Goal: Information Seeking & Learning: Learn about a topic

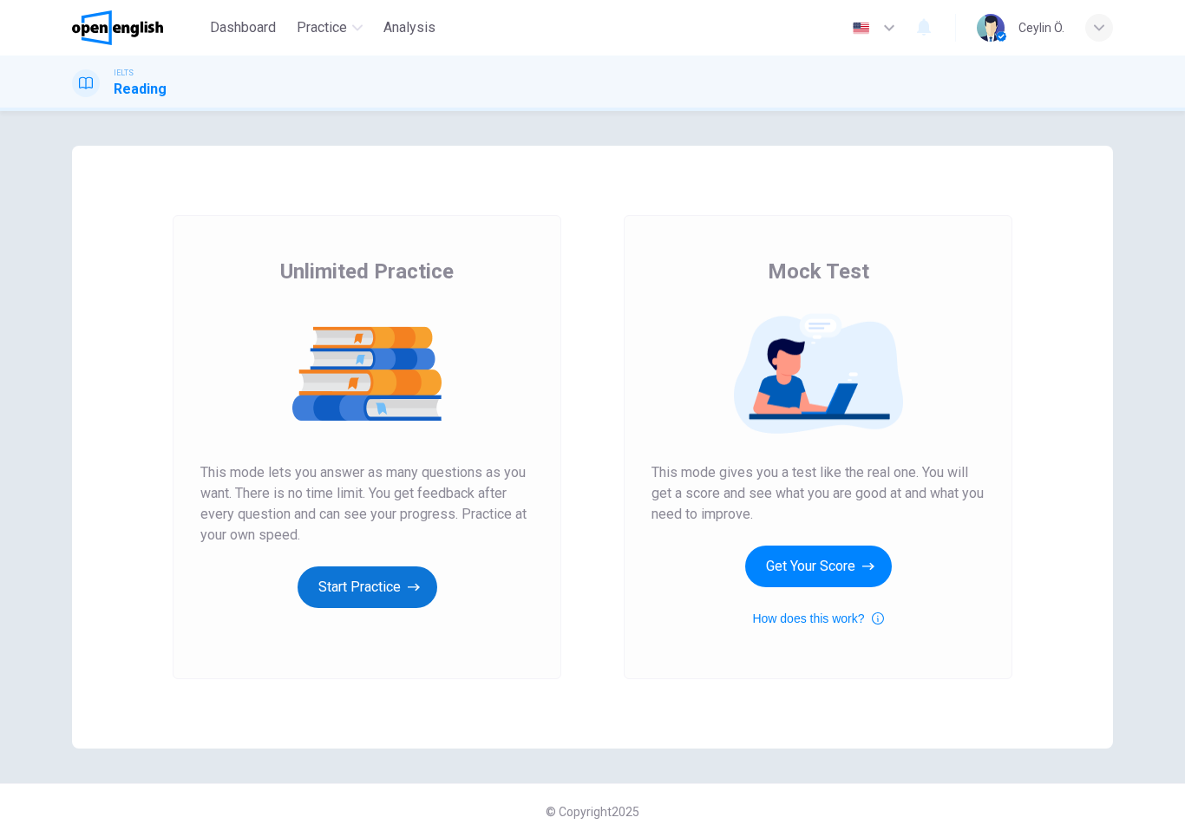
click at [331, 594] on button "Start Practice" at bounding box center [368, 588] width 140 height 42
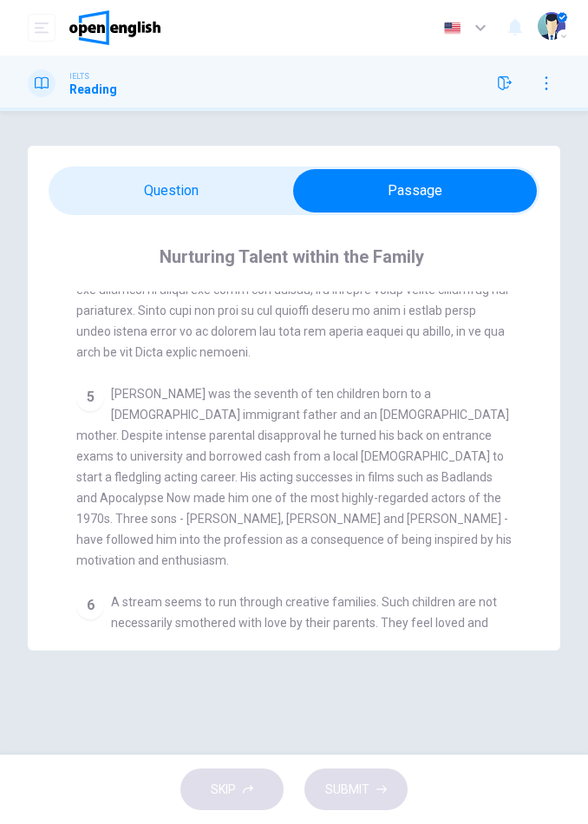
scroll to position [1268, 0]
click at [262, 784] on div "SKIP SUBMIT" at bounding box center [294, 789] width 588 height 69
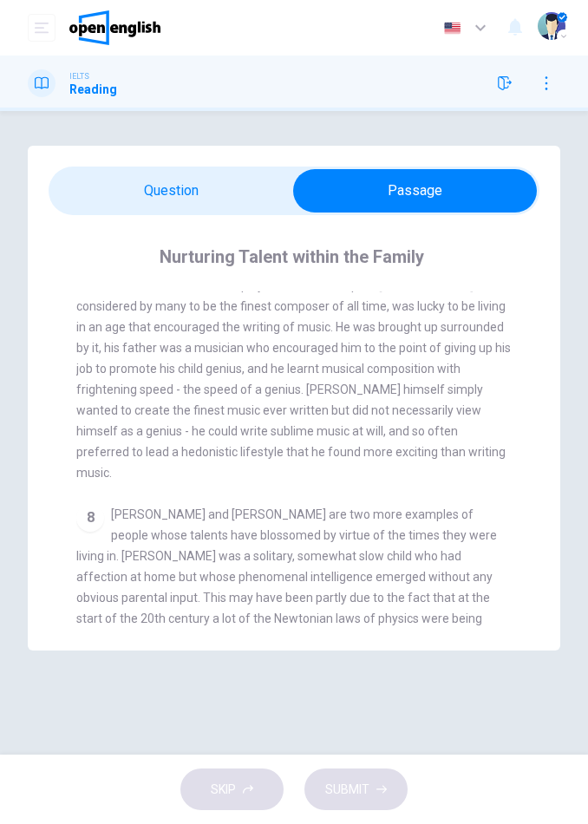
scroll to position [1812, 0]
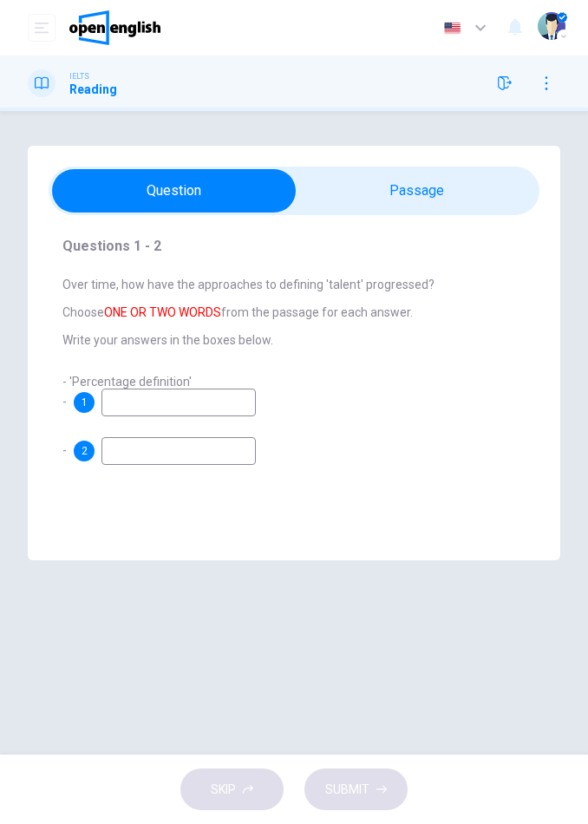
click at [194, 403] on input at bounding box center [179, 403] width 154 height 28
type input "**********"
click at [180, 454] on input at bounding box center [179, 451] width 154 height 28
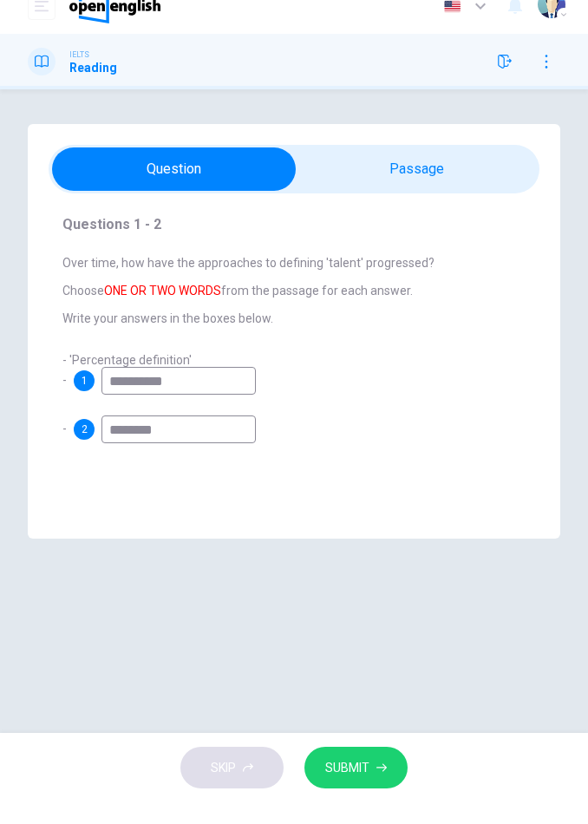
type input "********"
click at [355, 779] on span "SUBMIT" at bounding box center [347, 790] width 44 height 22
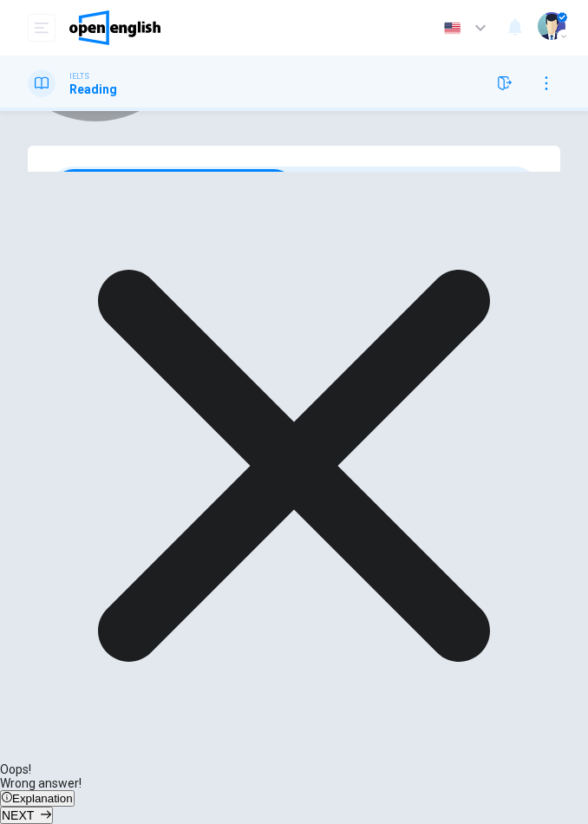
click at [73, 792] on span "Explanation" at bounding box center [42, 798] width 61 height 13
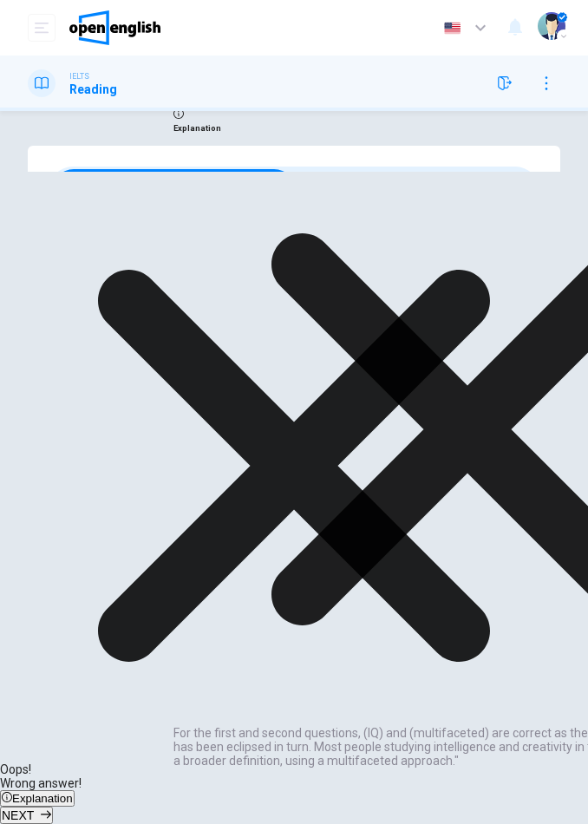
click at [34, 809] on span "NEXT" at bounding box center [18, 816] width 32 height 14
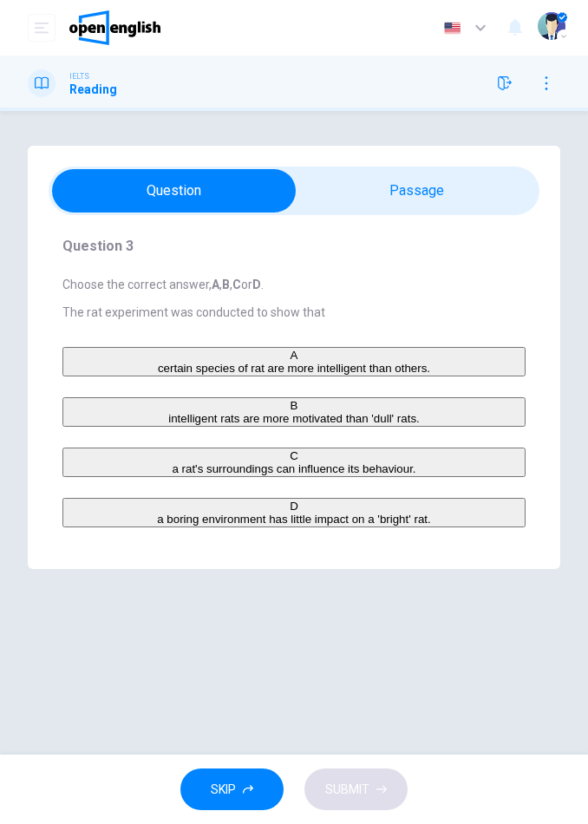
click at [377, 374] on span "certain species of rat are more intelligent than others." at bounding box center [294, 368] width 272 height 13
click at [351, 793] on span "SUBMIT" at bounding box center [347, 790] width 44 height 22
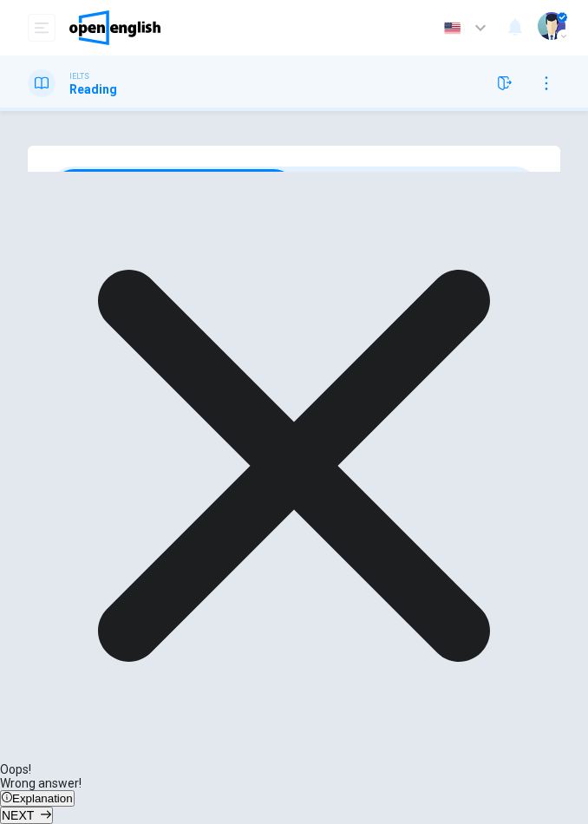
click at [73, 792] on span "Explanation" at bounding box center [42, 798] width 61 height 13
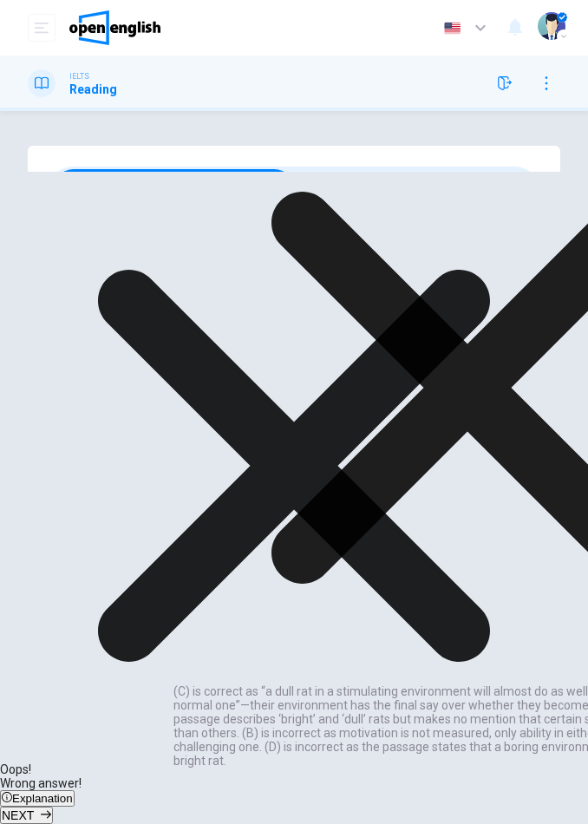
click at [53, 807] on button "NEXT" at bounding box center [26, 815] width 53 height 17
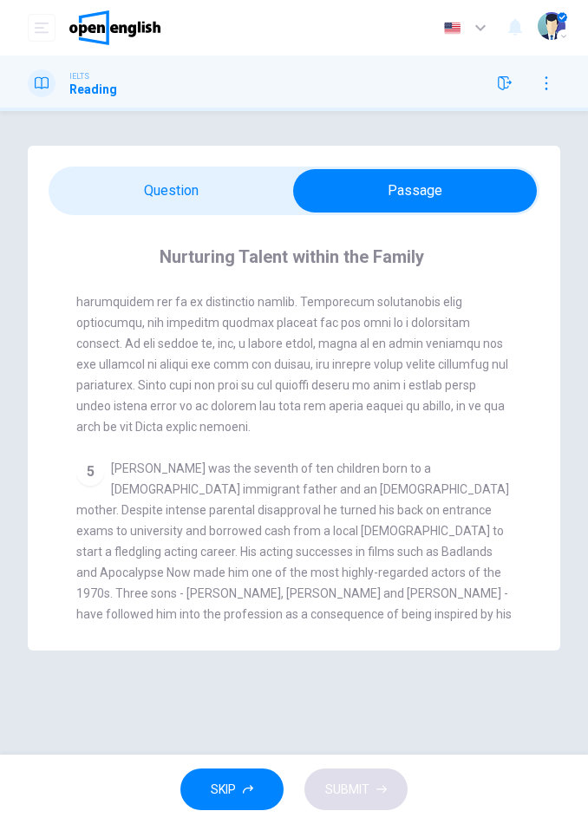
scroll to position [1190, 0]
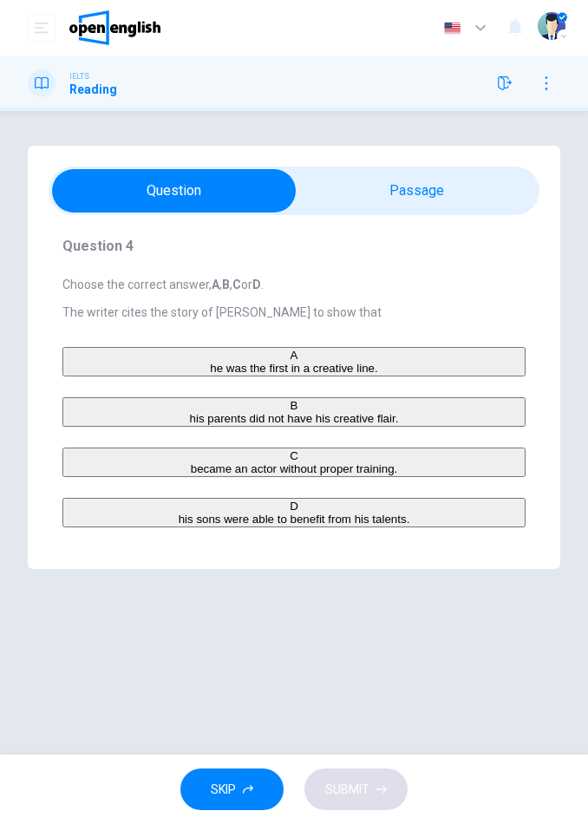
click at [243, 370] on span "he was the first in a creative line." at bounding box center [293, 368] width 167 height 13
click at [373, 781] on button "SUBMIT" at bounding box center [356, 790] width 103 height 43
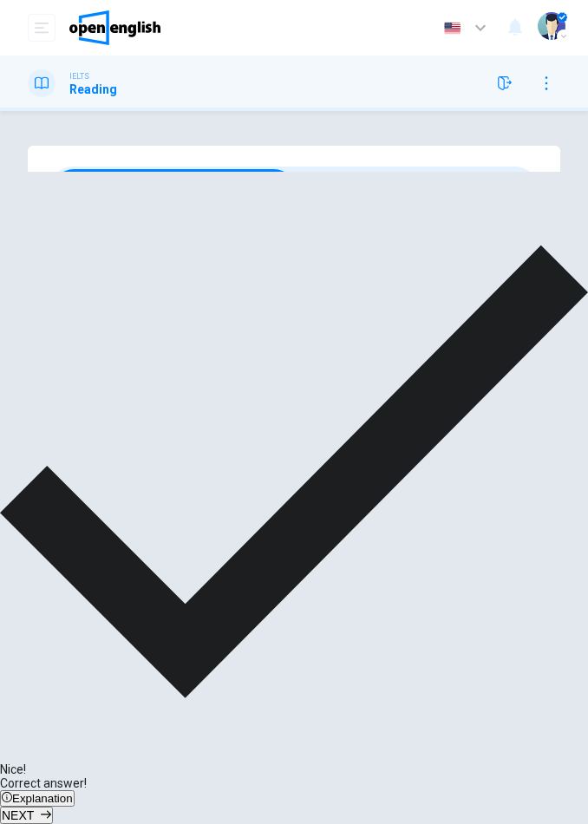
click at [34, 809] on span "NEXT" at bounding box center [18, 816] width 32 height 14
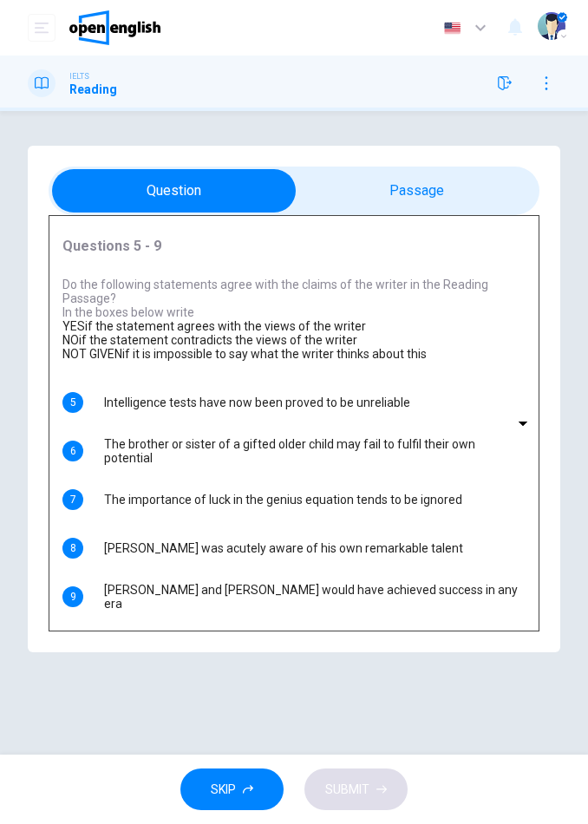
click at [169, 620] on body "This site uses cookies, as explained in our Privacy Policy . If you agree to th…" at bounding box center [294, 412] width 588 height 824
click at [157, 823] on div at bounding box center [294, 824] width 588 height 0
click at [154, 480] on body "This site uses cookies, as explained in our Privacy Policy . If you agree to th…" at bounding box center [294, 412] width 588 height 824
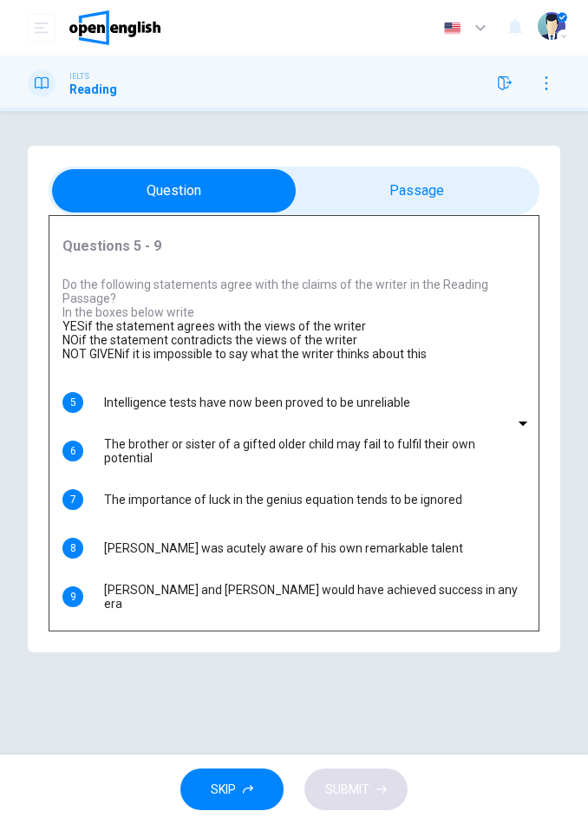
type input "**"
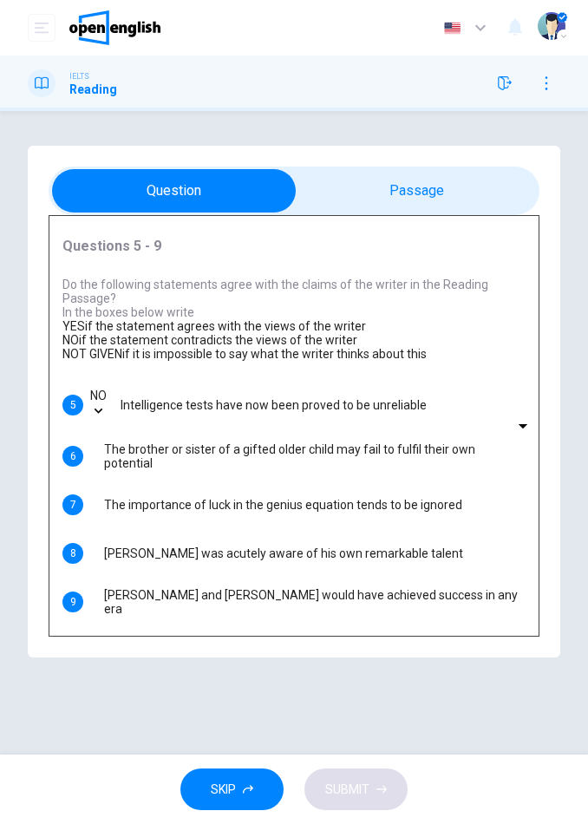
click at [148, 523] on body "This site uses cookies, as explained in our Privacy Policy . If you agree to th…" at bounding box center [294, 412] width 588 height 824
click at [147, 823] on li "YES" at bounding box center [294, 831] width 588 height 14
type input "***"
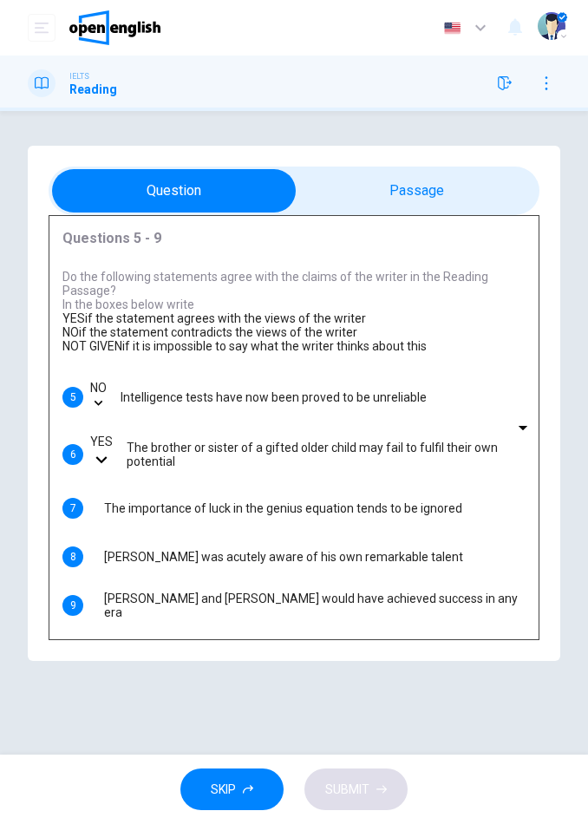
click at [147, 565] on body "This site uses cookies, as explained in our Privacy Policy . If you agree to th…" at bounding box center [294, 412] width 588 height 824
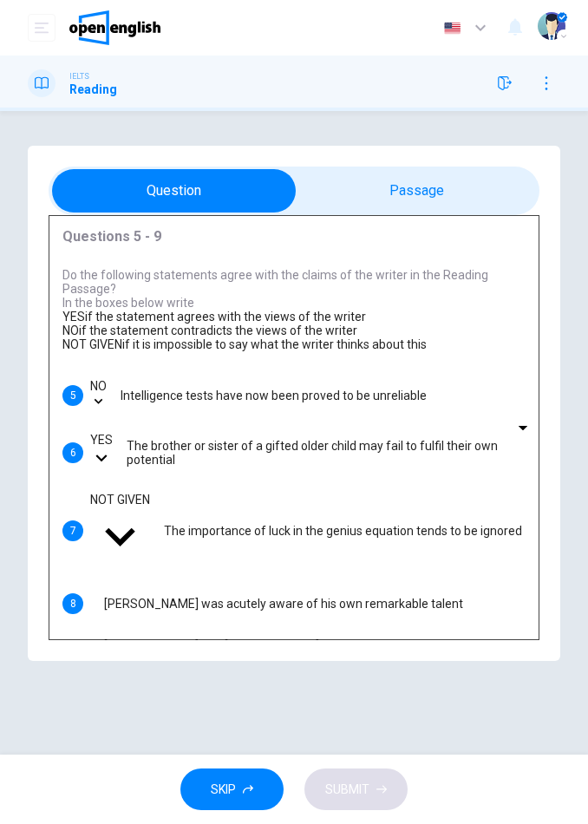
type input "*********"
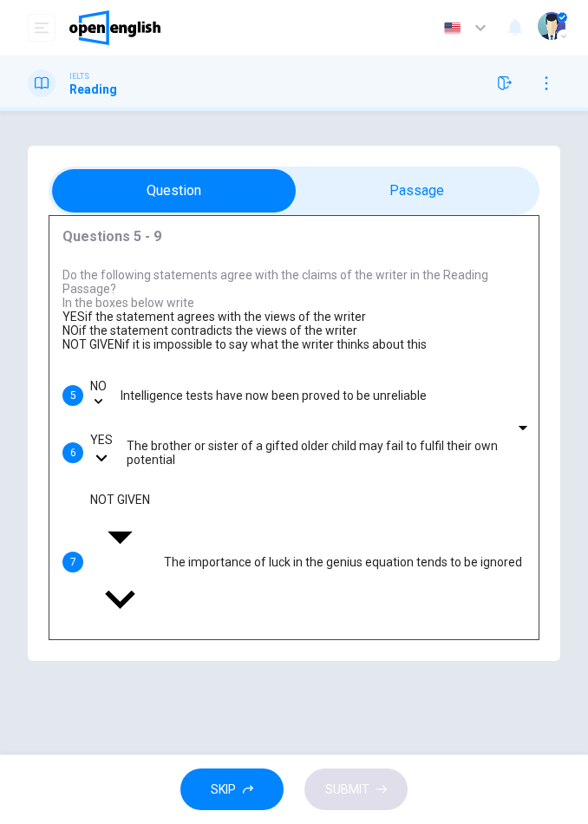
click at [143, 567] on body "This site uses cookies, as explained in our Privacy Policy . If you agree to th…" at bounding box center [294, 412] width 588 height 824
click at [239, 823] on div at bounding box center [294, 824] width 588 height 0
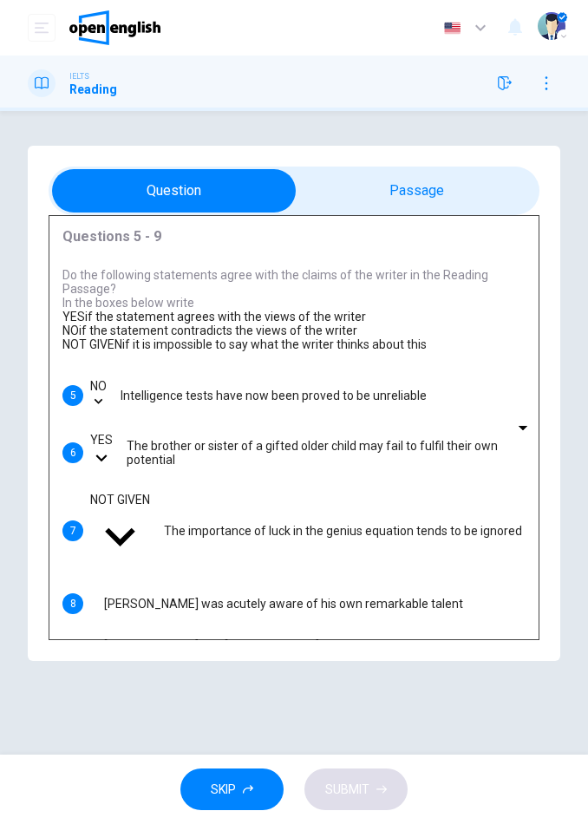
click at [182, 632] on div "5 NO ** ​ Intelligence tests have now been proved to be unreliable 6 YES *** ​ …" at bounding box center [293, 522] width 463 height 287
click at [168, 619] on body "This site uses cookies, as explained in our Privacy Policy . If you agree to th…" at bounding box center [294, 412] width 588 height 824
click at [164, 823] on li "YES" at bounding box center [294, 831] width 588 height 14
type input "***"
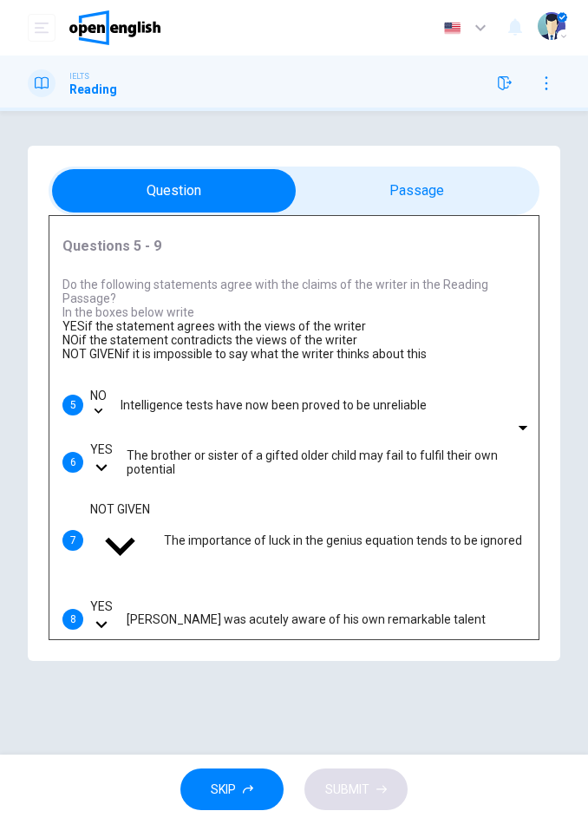
scroll to position [68, 0]
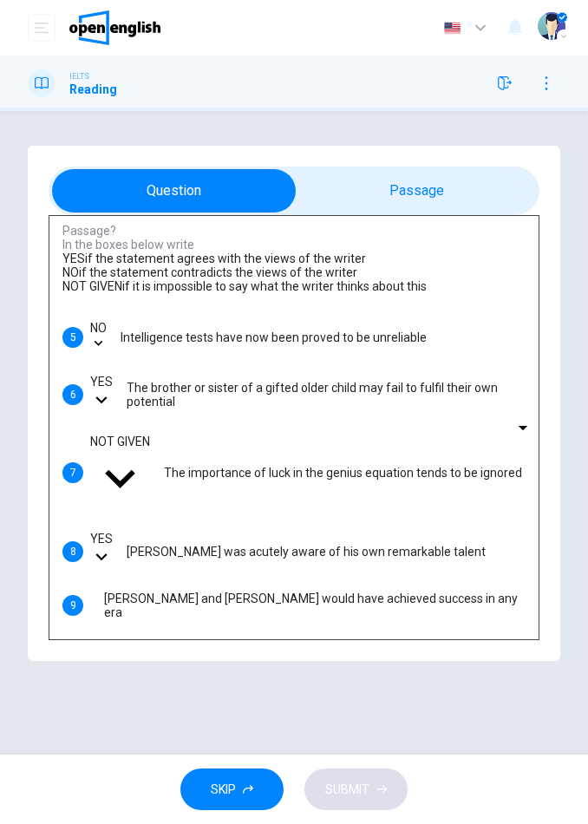
click at [121, 612] on body "This site uses cookies, as explained in our Privacy Policy . If you agree to th…" at bounding box center [294, 412] width 588 height 824
type input "**"
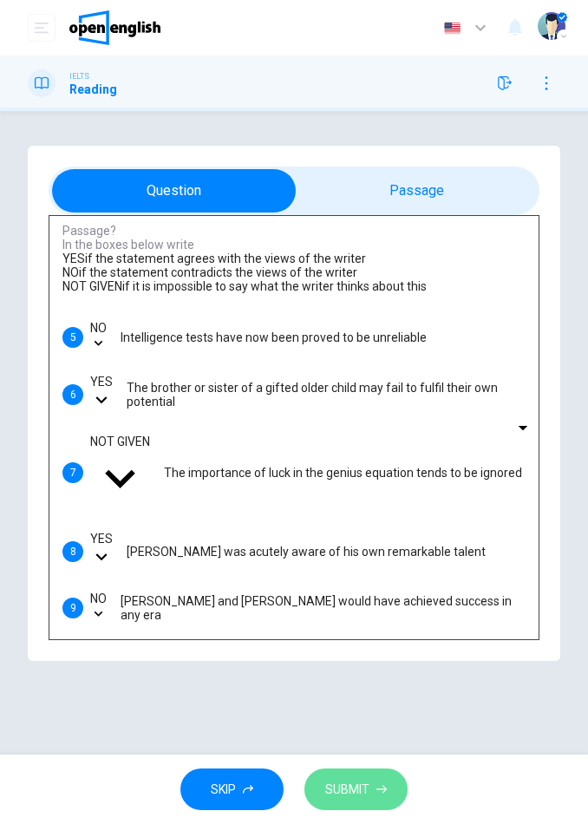
click at [330, 780] on span "SUBMIT" at bounding box center [347, 790] width 44 height 22
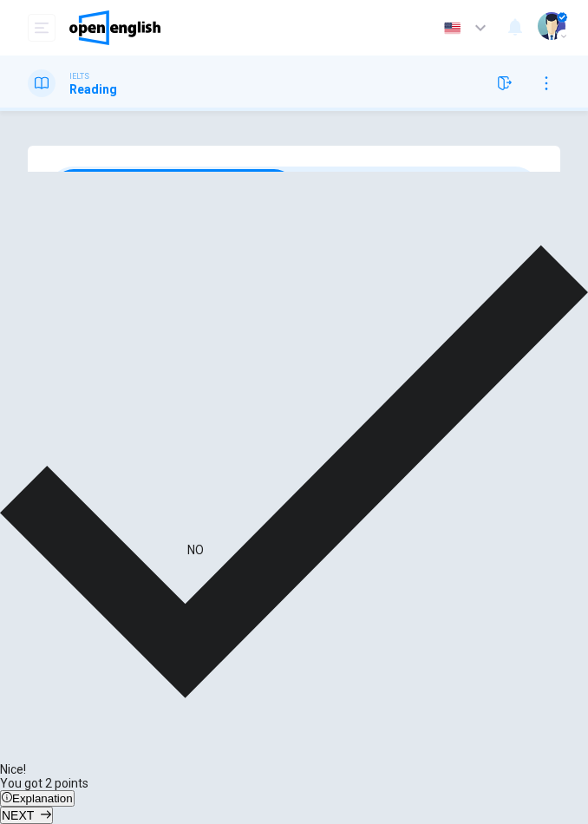
click at [113, 546] on div "YES" at bounding box center [101, 539] width 23 height 14
click at [53, 807] on button "NEXT" at bounding box center [26, 815] width 53 height 17
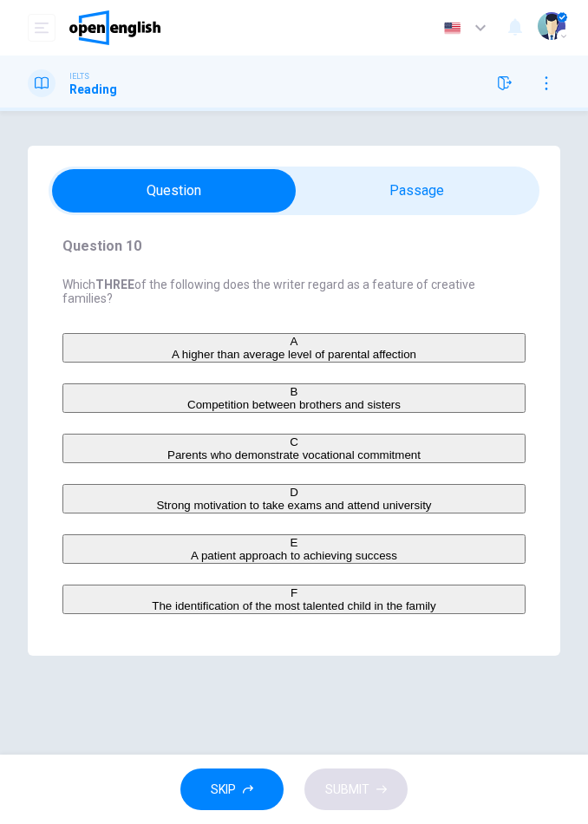
scroll to position [0, 0]
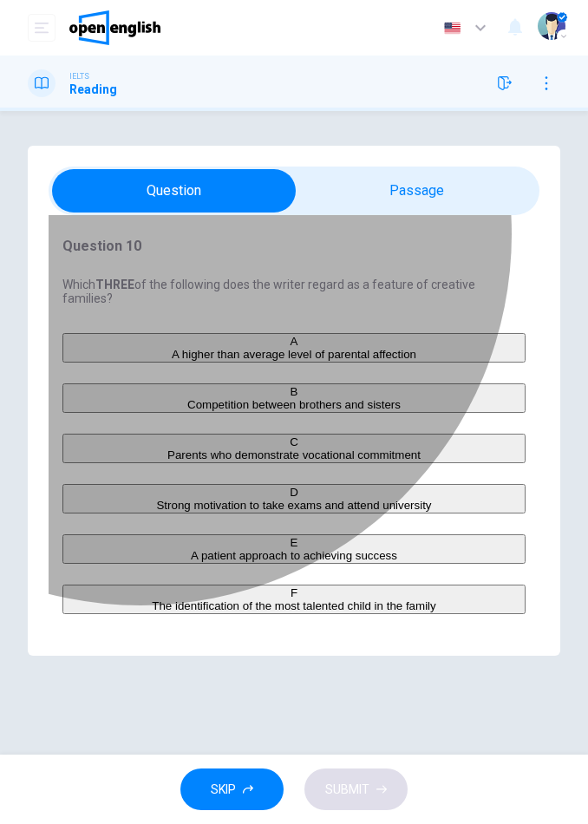
click at [156, 512] on span "Strong motivation to take exams and attend university" at bounding box center [293, 505] width 275 height 13
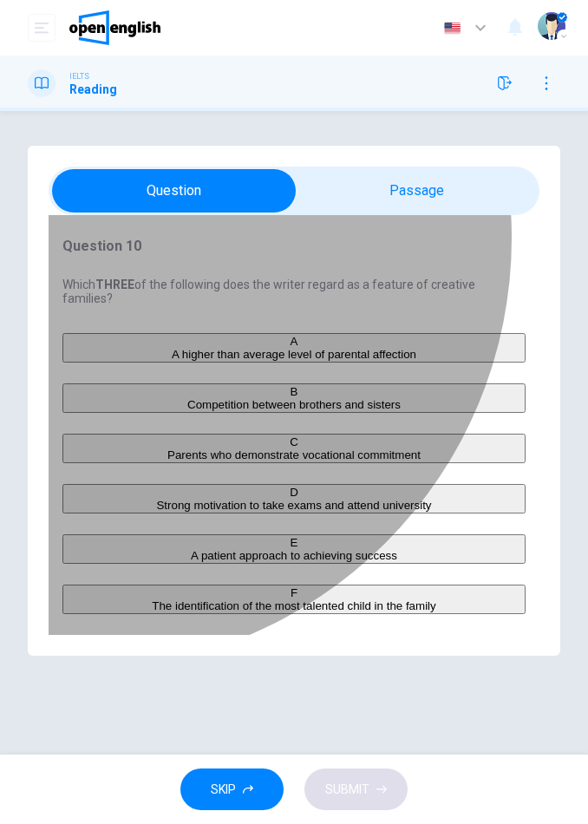
click at [95, 499] on div "D" at bounding box center [294, 492] width 460 height 13
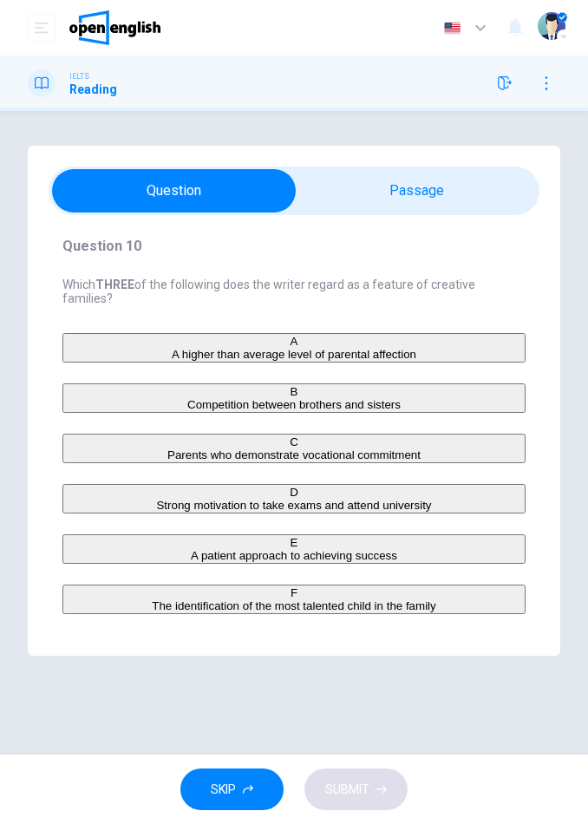
click at [75, 490] on button "D Strong motivation to take exams and attend university" at bounding box center [293, 498] width 463 height 29
click at [95, 499] on div "D" at bounding box center [294, 492] width 460 height 13
click at [99, 562] on button "E A patient approach to achieving success" at bounding box center [293, 548] width 463 height 29
click at [96, 549] on div "E" at bounding box center [294, 542] width 460 height 13
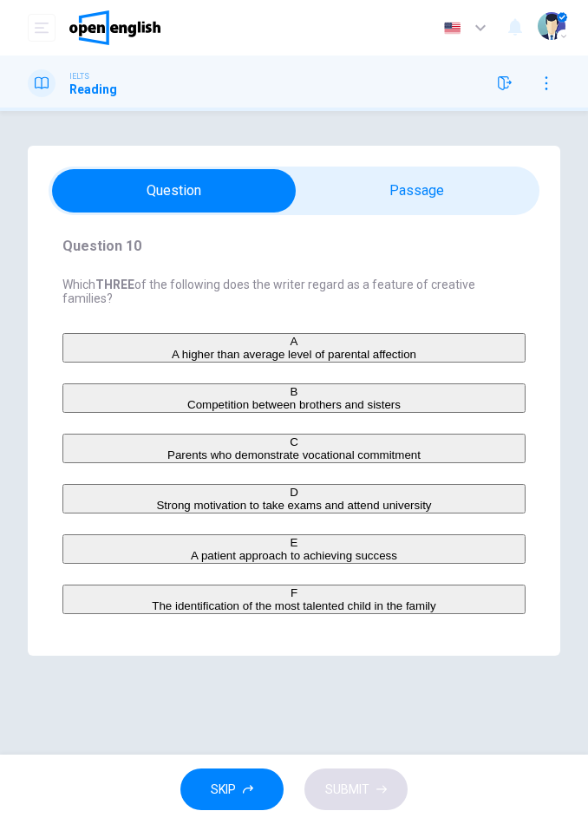
scroll to position [64, 0]
click at [404, 606] on span "The identification of the most talented child in the family" at bounding box center [294, 606] width 284 height 13
click at [367, 508] on button "D Strong motivation to take exams and attend university" at bounding box center [293, 498] width 463 height 29
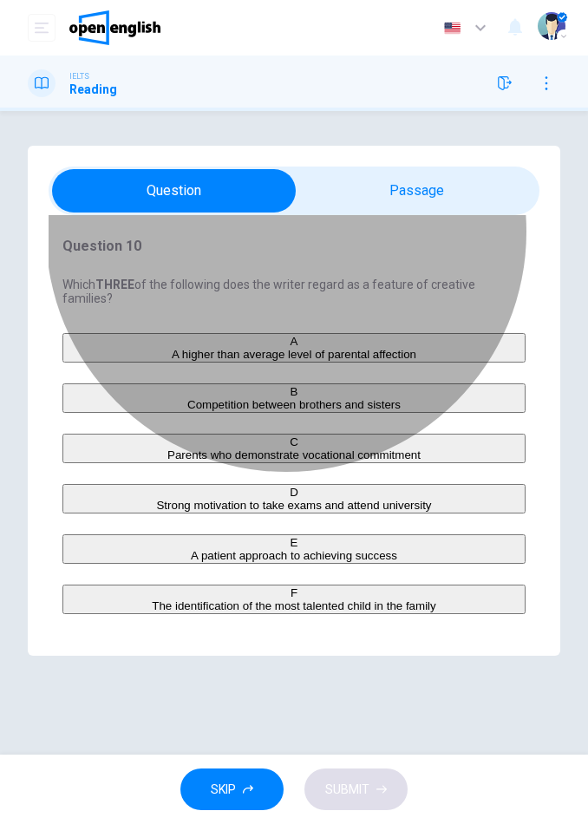
click at [301, 398] on span "Competition between brothers and sisters" at bounding box center [293, 404] width 213 height 13
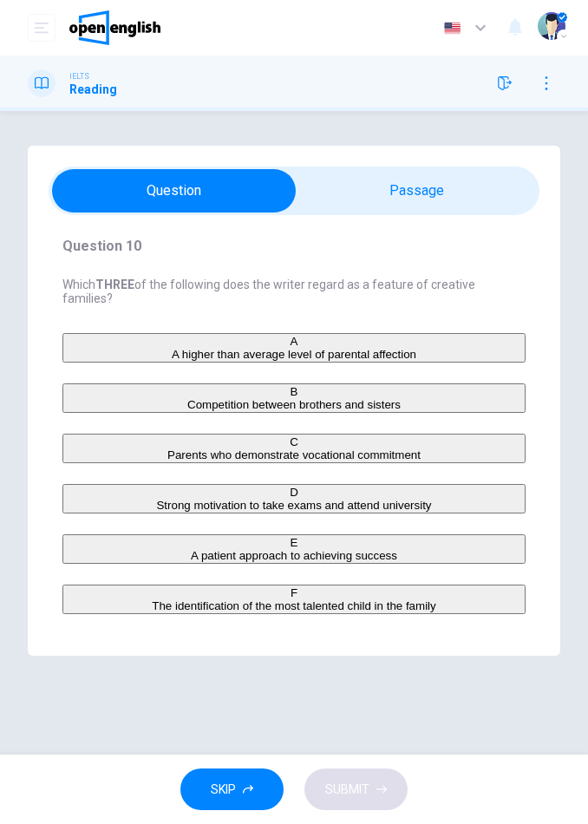
click at [301, 499] on span "Strong motivation to take exams and attend university" at bounding box center [293, 505] width 275 height 13
click at [367, 800] on button "SUBMIT" at bounding box center [356, 790] width 103 height 43
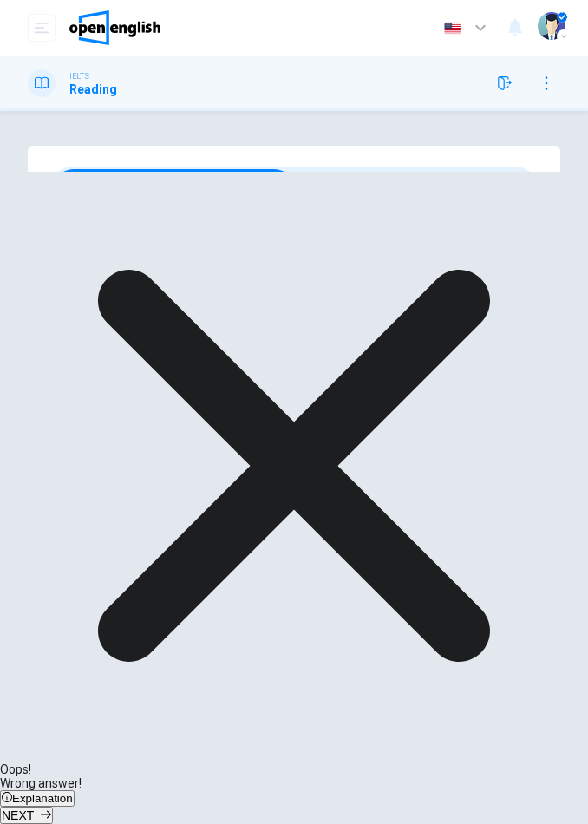
scroll to position [64, 0]
click at [240, 347] on div "A A higher than average level of parental affection B Competition between broth…" at bounding box center [293, 473] width 463 height 281
click at [34, 809] on span "NEXT" at bounding box center [18, 816] width 32 height 14
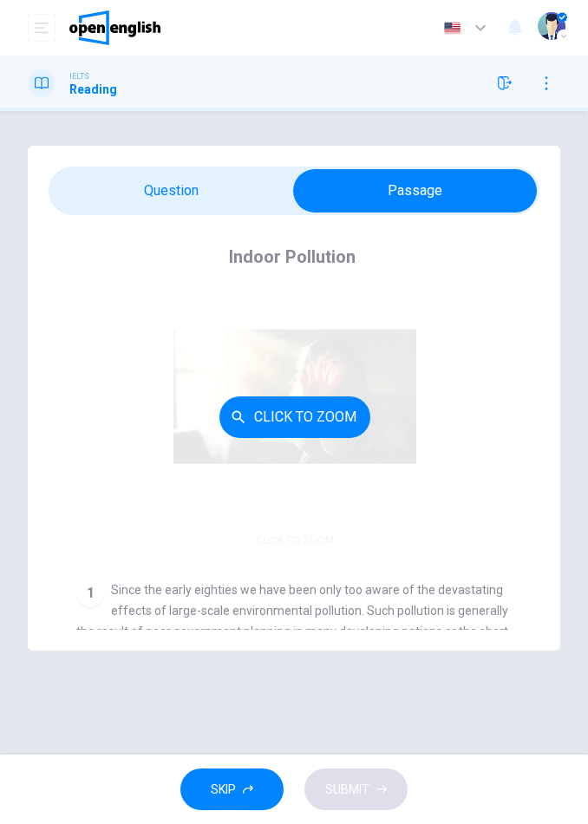
scroll to position [165, 0]
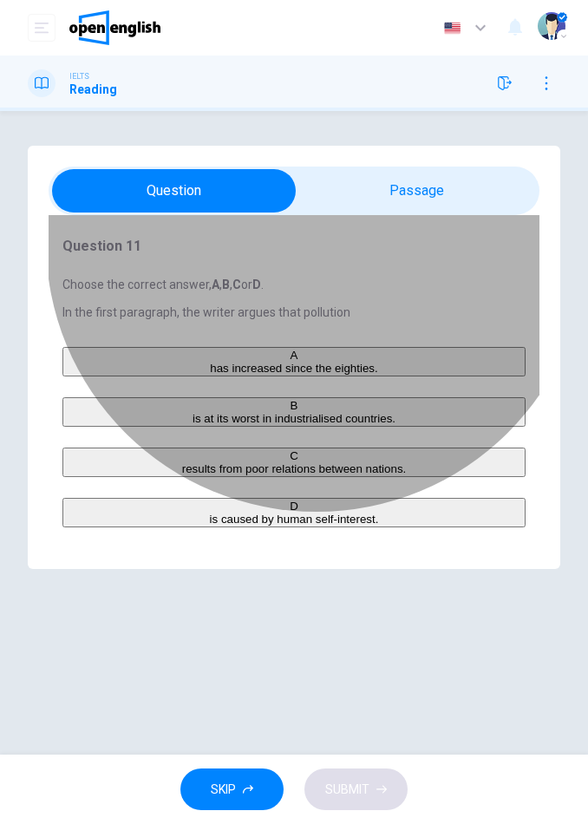
click at [331, 475] on span "results from poor relations between nations." at bounding box center [294, 468] width 225 height 13
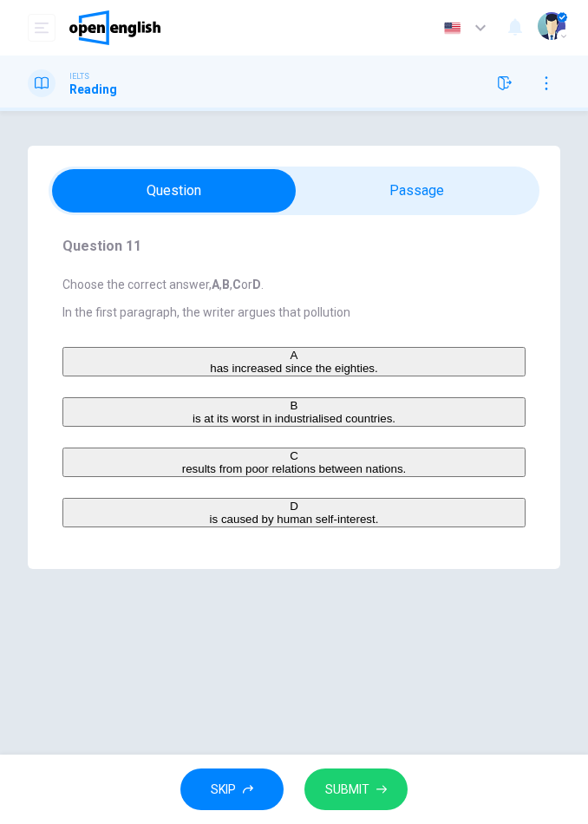
click at [364, 795] on span "SUBMIT" at bounding box center [347, 790] width 44 height 22
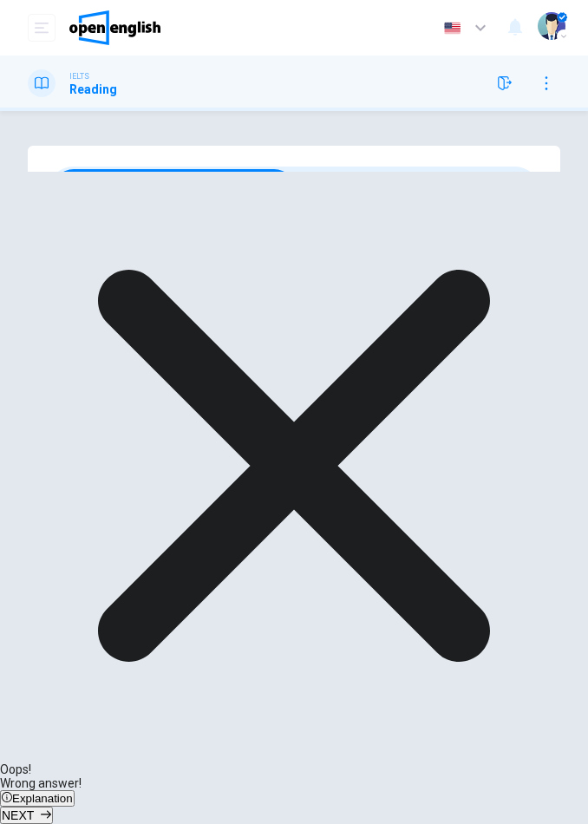
click at [34, 809] on span "NEXT" at bounding box center [18, 816] width 32 height 14
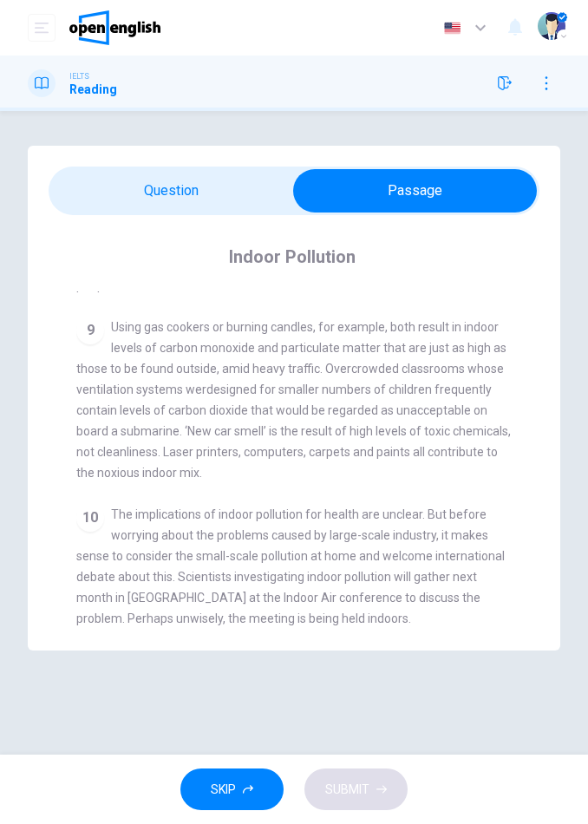
scroll to position [1728, 0]
click at [199, 214] on span at bounding box center [294, 191] width 491 height 49
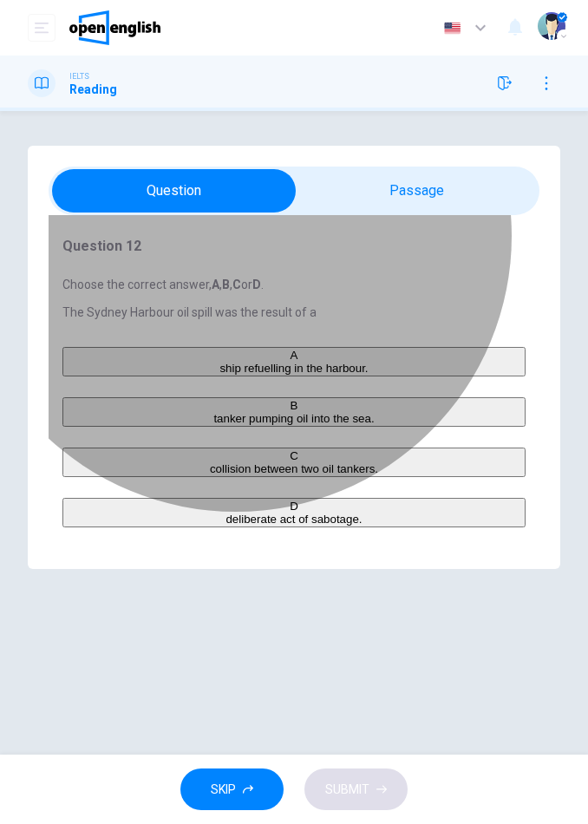
click at [251, 425] on span "tanker pumping oil into the sea." at bounding box center [293, 418] width 161 height 13
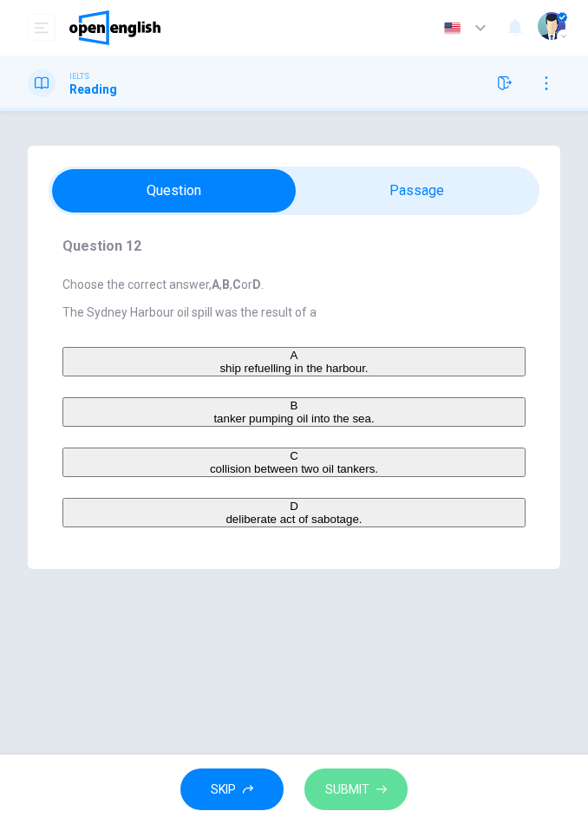
click at [349, 795] on span "SUBMIT" at bounding box center [347, 790] width 44 height 22
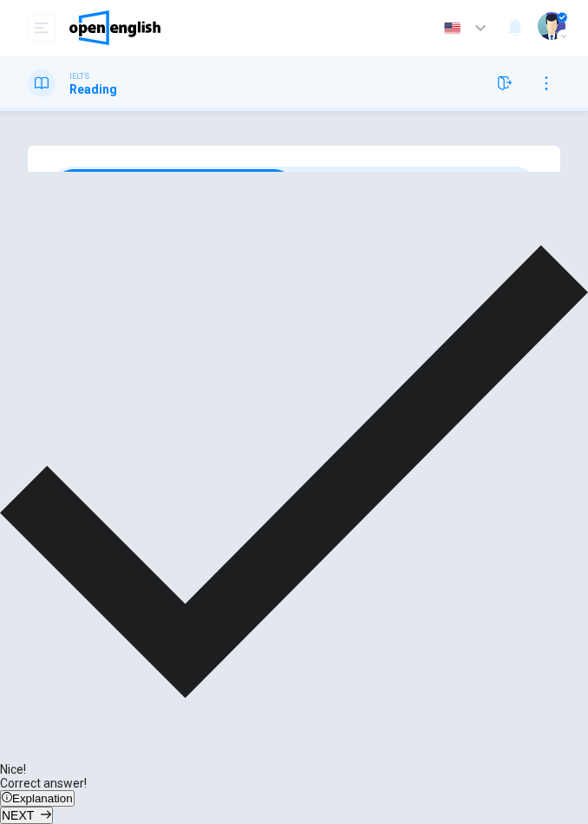
click at [34, 809] on span "NEXT" at bounding box center [18, 816] width 32 height 14
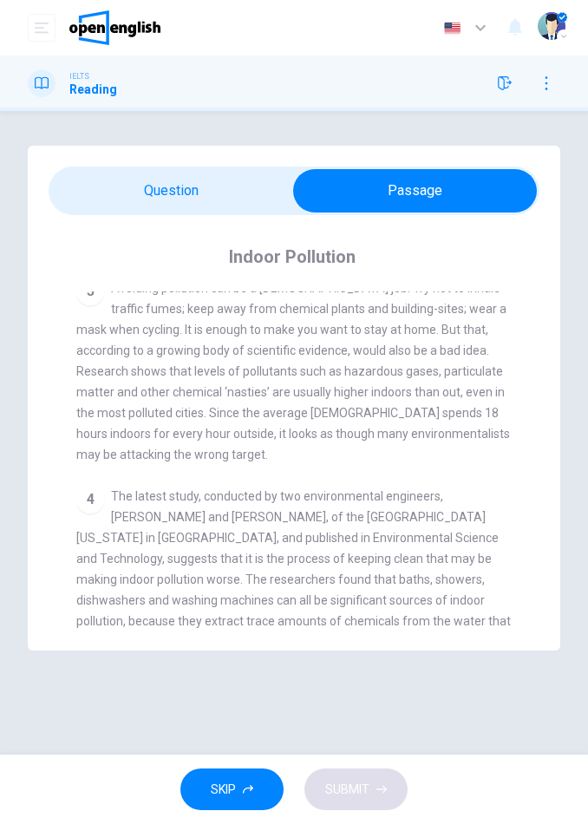
scroll to position [607, 0]
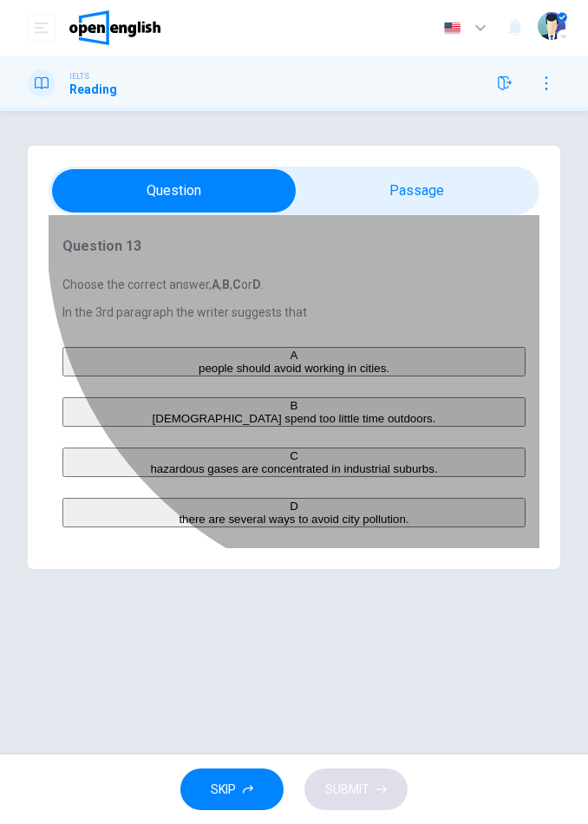
click at [426, 475] on span "hazardous gases are concentrated in industrial suburbs." at bounding box center [293, 468] width 287 height 13
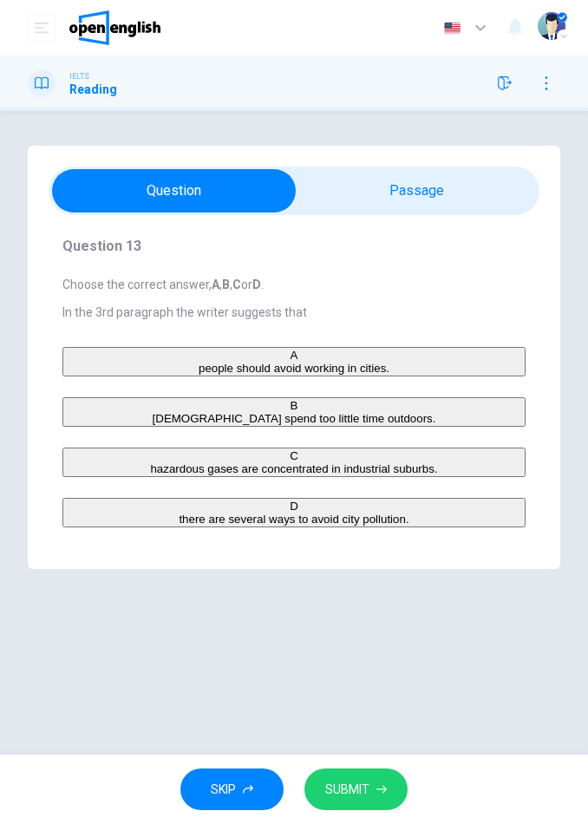
click at [351, 800] on button "SUBMIT" at bounding box center [356, 790] width 103 height 43
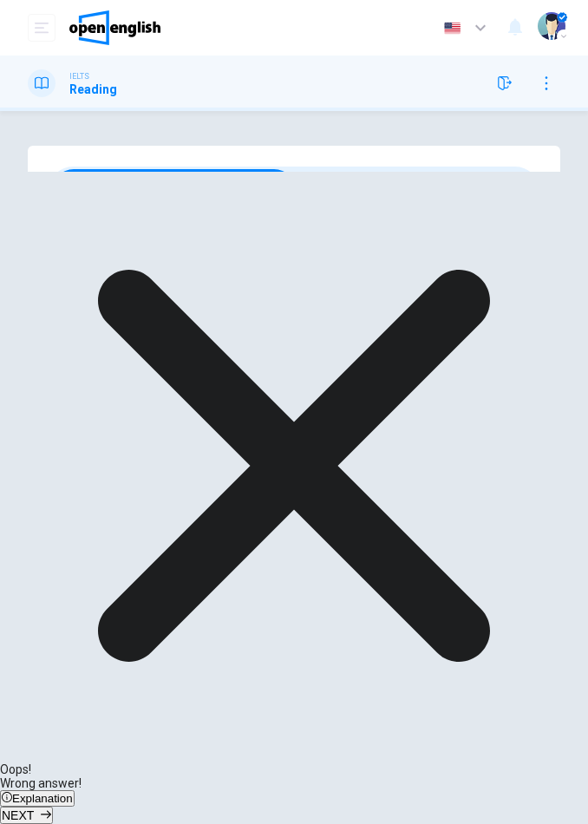
click at [53, 807] on button "NEXT" at bounding box center [26, 815] width 53 height 17
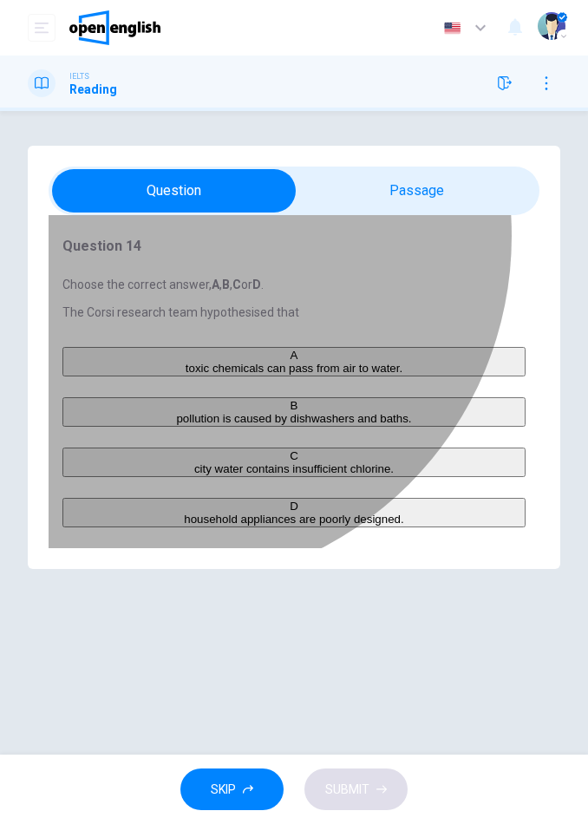
click at [194, 475] on span "city water contains insufficient chlorine." at bounding box center [294, 468] width 200 height 13
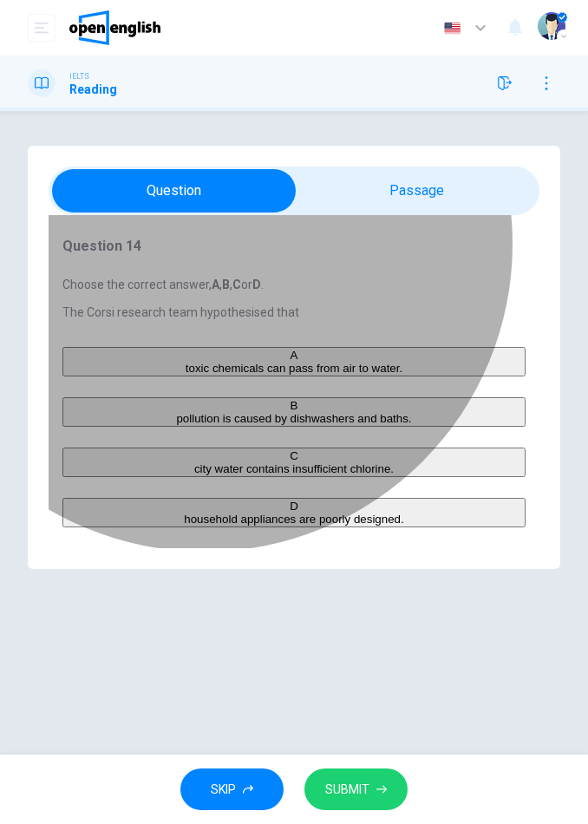
click at [220, 375] on span "toxic chemicals can pass from air to water." at bounding box center [294, 368] width 217 height 13
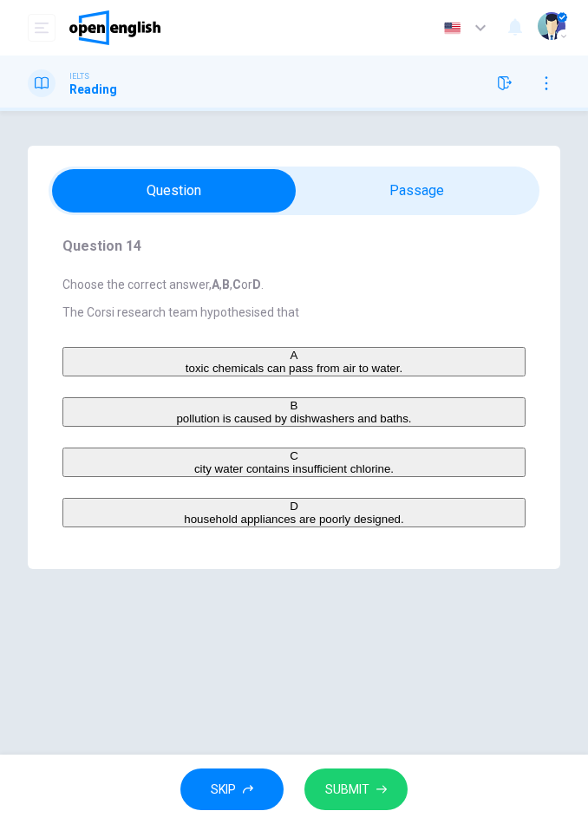
click at [364, 805] on button "SUBMIT" at bounding box center [356, 790] width 103 height 43
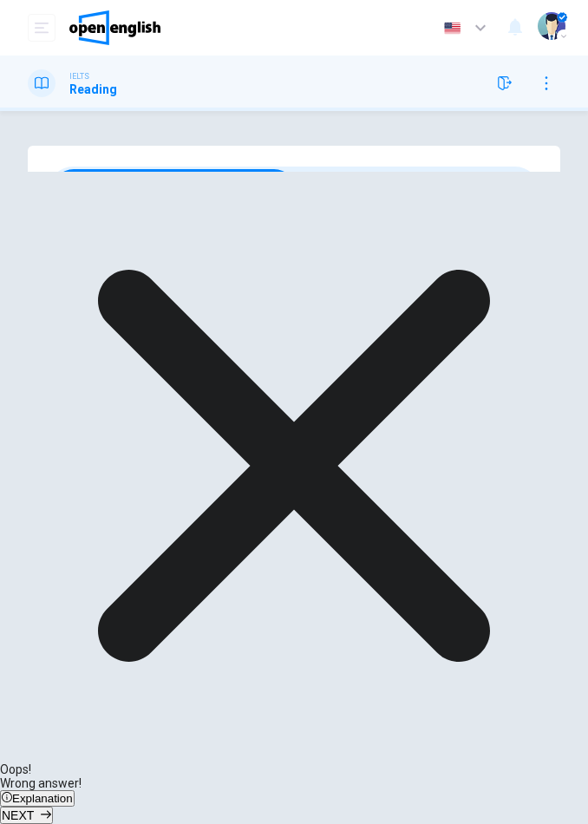
click at [34, 809] on span "NEXT" at bounding box center [18, 816] width 32 height 14
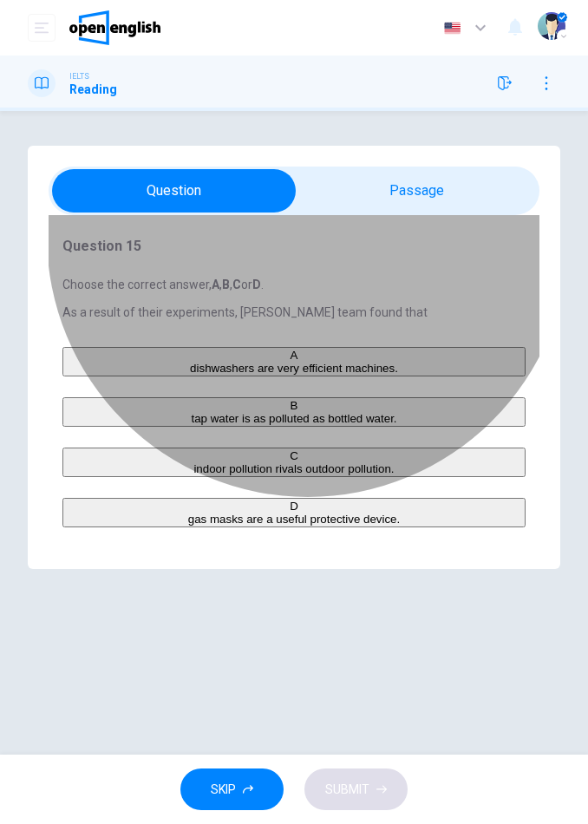
click at [323, 425] on span "tap water is as polluted as bottled water." at bounding box center [294, 418] width 206 height 13
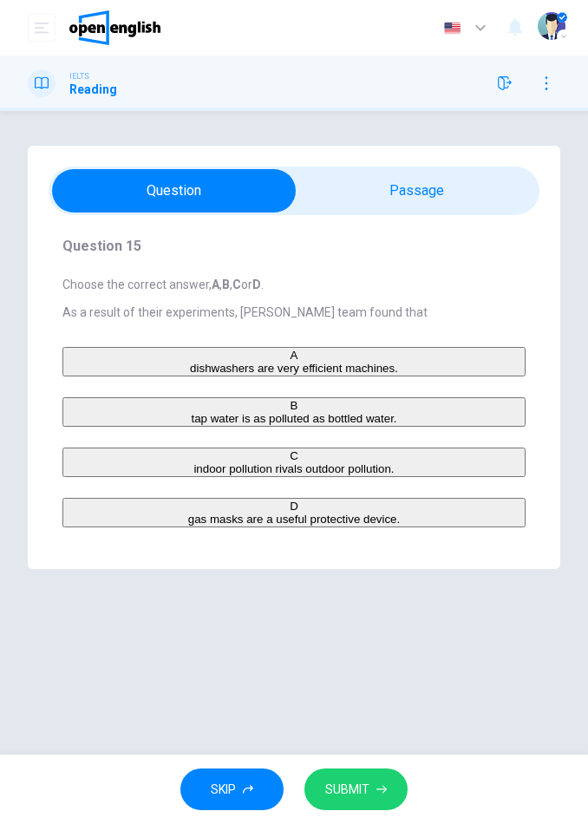
click at [360, 795] on span "SUBMIT" at bounding box center [347, 790] width 44 height 22
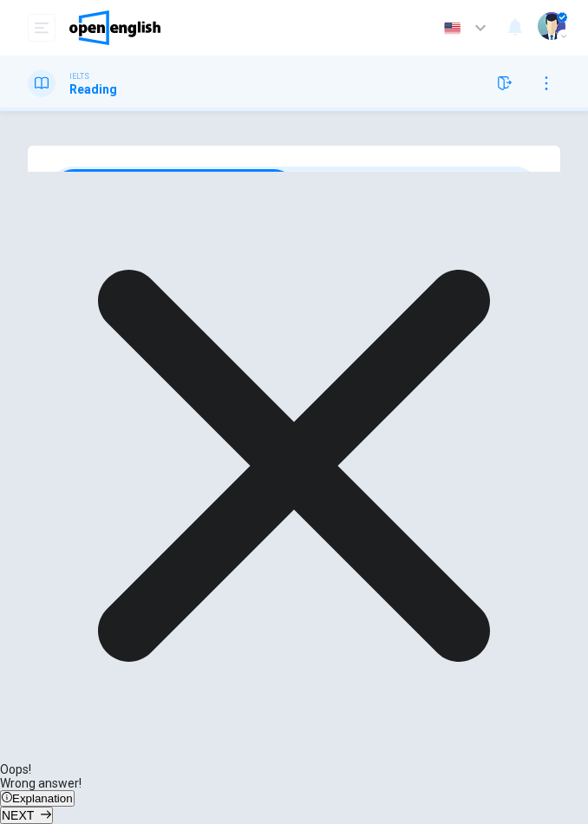
click at [53, 807] on button "NEXT" at bounding box center [26, 815] width 53 height 17
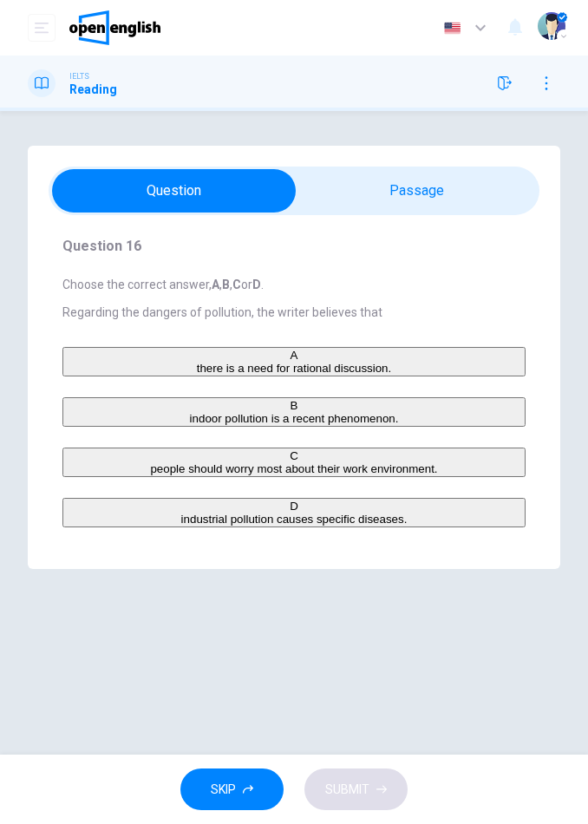
click at [287, 526] on span "industrial pollution causes specific diseases." at bounding box center [294, 519] width 226 height 13
click at [377, 798] on button "SUBMIT" at bounding box center [356, 790] width 103 height 43
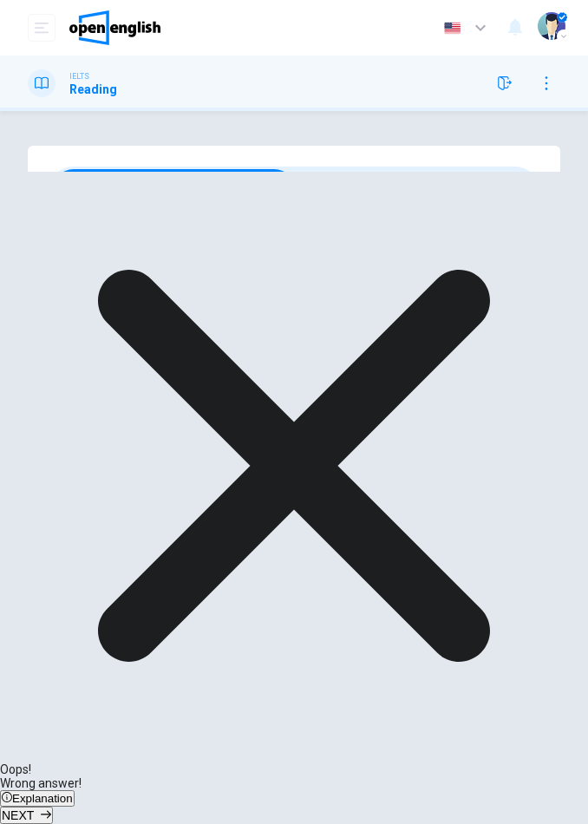
click at [53, 807] on button "NEXT" at bounding box center [26, 815] width 53 height 17
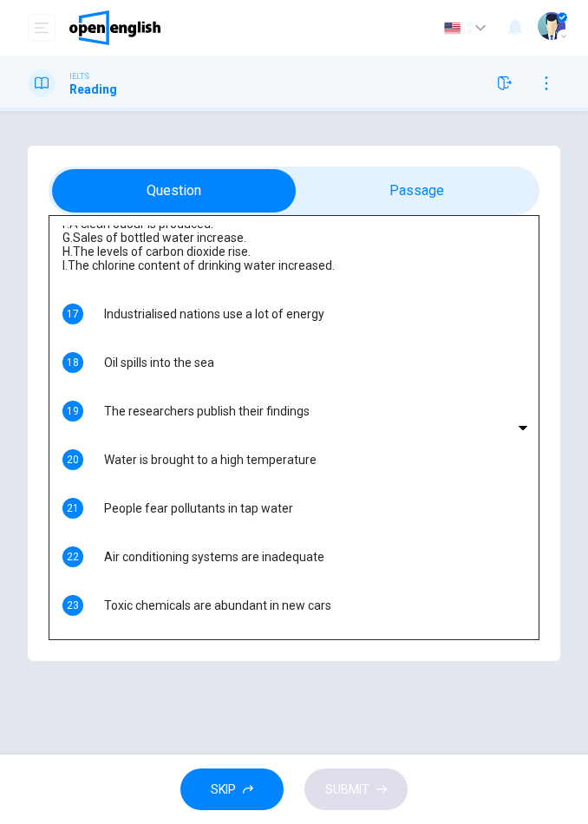
scroll to position [387, 0]
click at [228, 808] on button "SKIP" at bounding box center [231, 790] width 103 height 43
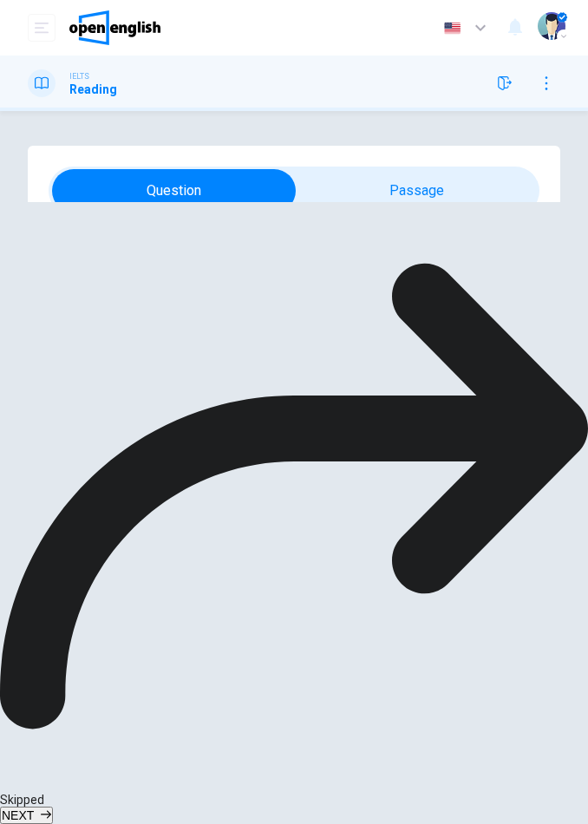
click at [53, 807] on button "NEXT" at bounding box center [26, 815] width 53 height 17
